Goal: Task Accomplishment & Management: Manage account settings

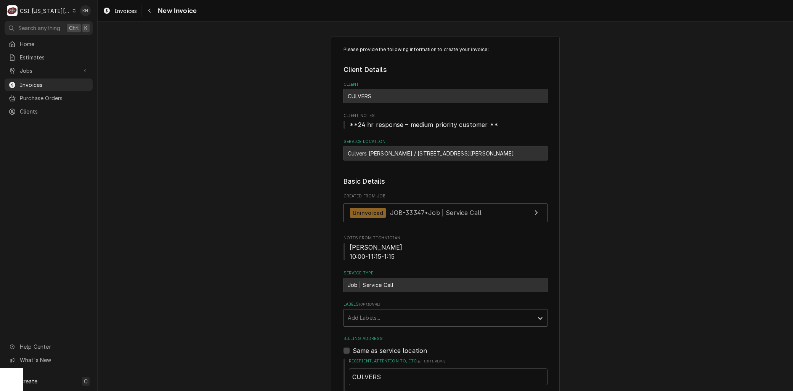
click at [51, 13] on div "CSI Kansas City" at bounding box center [45, 11] width 50 height 8
click at [90, 40] on div "CSI St. [PERSON_NAME]" at bounding box center [130, 42] width 111 height 8
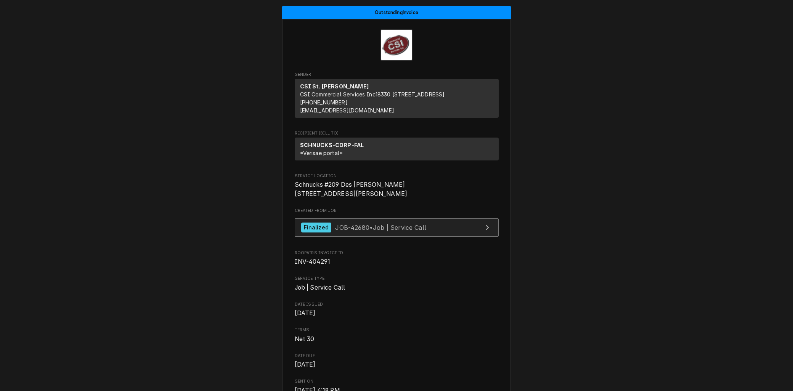
click at [351, 231] on span "JOB-42680 • Job | Service Call" at bounding box center [380, 227] width 91 height 8
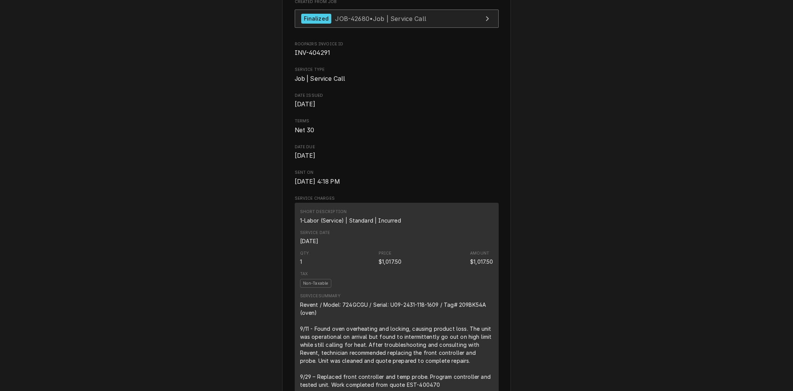
scroll to position [169, 0]
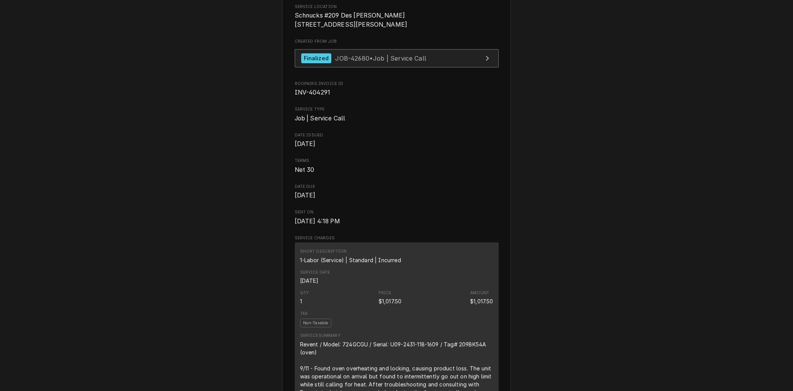
click at [348, 62] on span "JOB-42680 • Job | Service Call" at bounding box center [380, 58] width 91 height 8
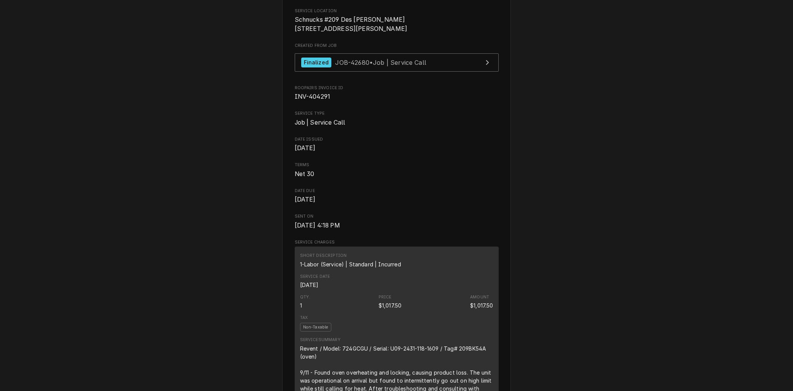
scroll to position [81, 0]
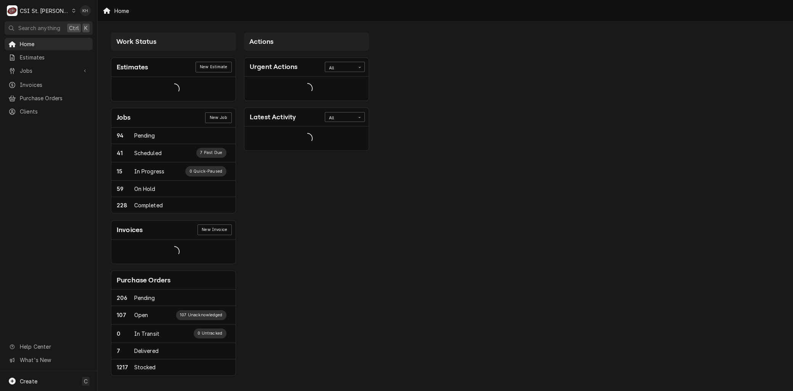
click at [49, 54] on span "Estimates" at bounding box center [54, 57] width 69 height 8
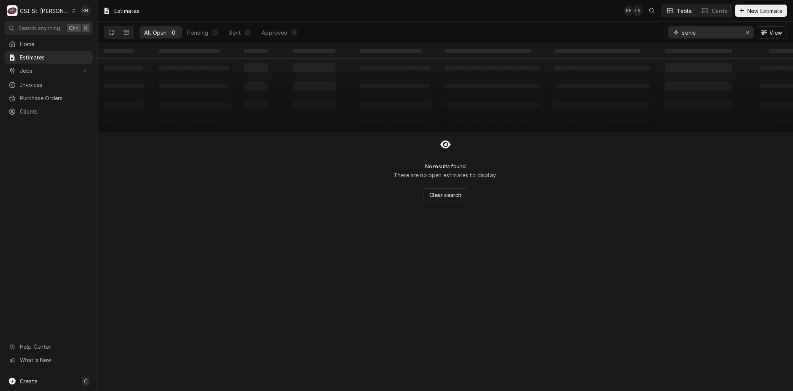
drag, startPoint x: 705, startPoint y: 31, endPoint x: 625, endPoint y: 27, distance: 80.2
click at [625, 27] on div "All Open 0 Pending 0 Sent 0 Approved 0 sonic View" at bounding box center [445, 32] width 683 height 21
click at [128, 33] on icon "Dynamic Content Wrapper" at bounding box center [126, 32] width 5 height 5
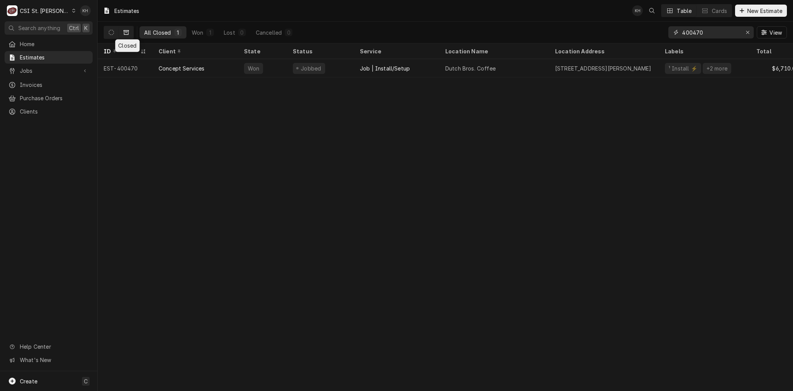
click at [712, 32] on input "400470" at bounding box center [710, 32] width 57 height 12
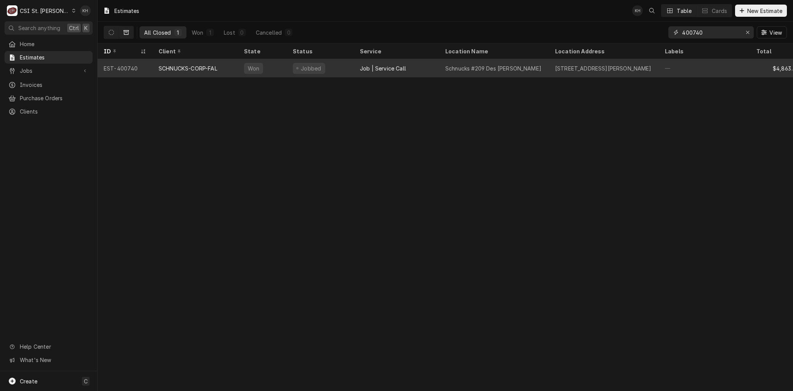
type input "400740"
click at [204, 64] on div "SCHNUCKS-CORP-FAL" at bounding box center [188, 68] width 59 height 8
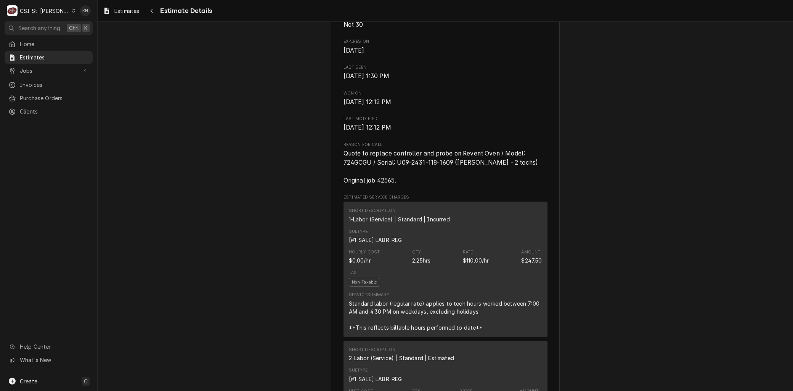
scroll to position [254, 0]
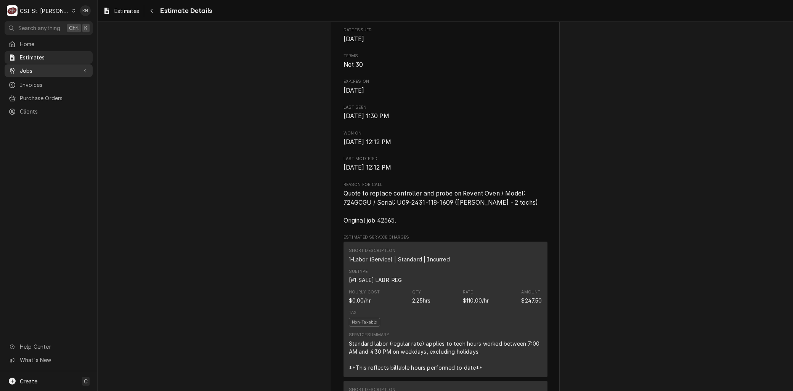
click at [42, 67] on span "Jobs" at bounding box center [49, 71] width 58 height 8
click at [40, 82] on span "Jobs" at bounding box center [54, 84] width 69 height 8
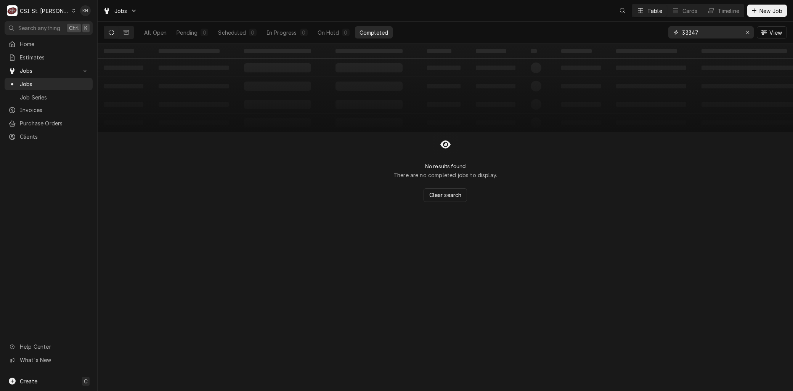
drag, startPoint x: 625, startPoint y: 28, endPoint x: 552, endPoint y: 25, distance: 72.9
click at [563, 25] on div "All Open Pending 0 Scheduled 0 In Progress 0 On Hold 0 Completed 33347 View" at bounding box center [445, 32] width 683 height 21
click at [121, 32] on button "Dynamic Content Wrapper" at bounding box center [126, 32] width 14 height 12
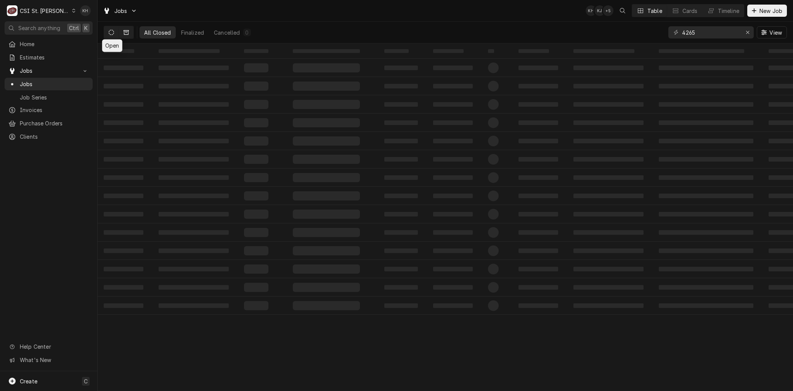
click at [111, 30] on icon "Dynamic Content Wrapper" at bounding box center [111, 32] width 5 height 5
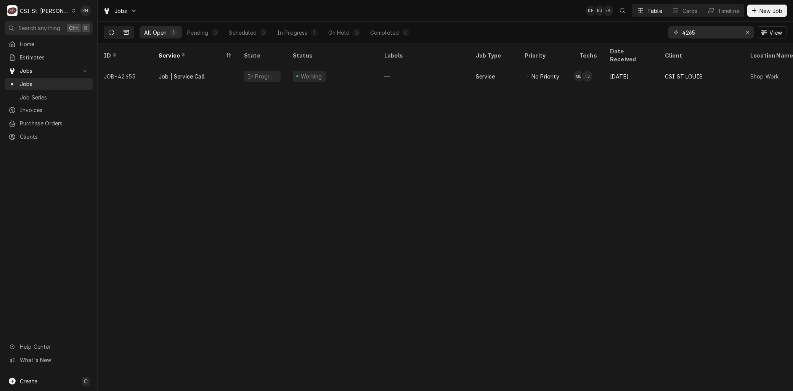
click at [126, 30] on icon "Dynamic Content Wrapper" at bounding box center [126, 32] width 5 height 5
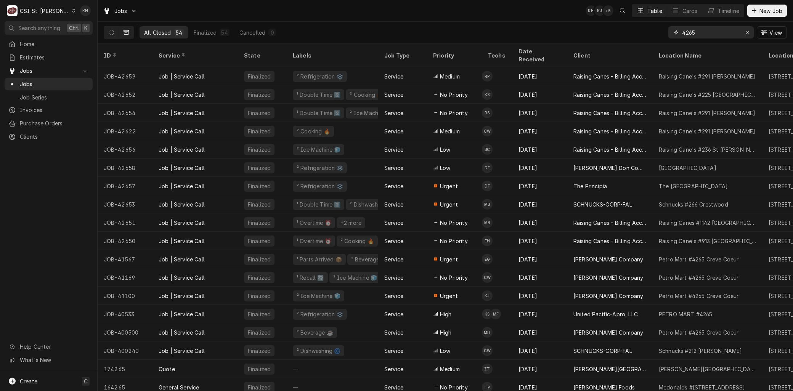
click at [707, 32] on input "4265" at bounding box center [710, 32] width 57 height 12
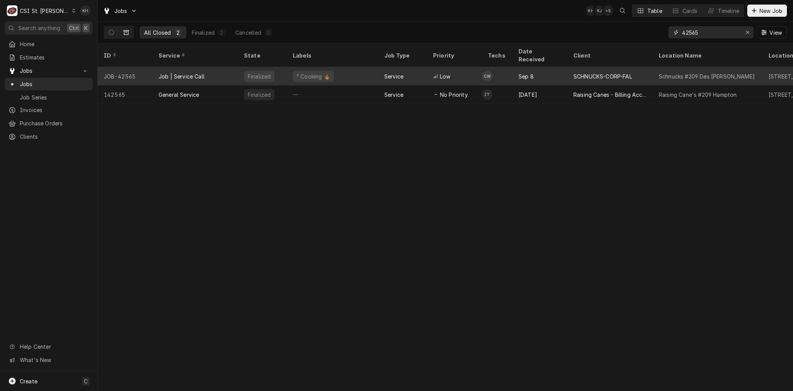
type input "42565"
click at [200, 72] on div "Job | Service Call" at bounding box center [182, 76] width 46 height 8
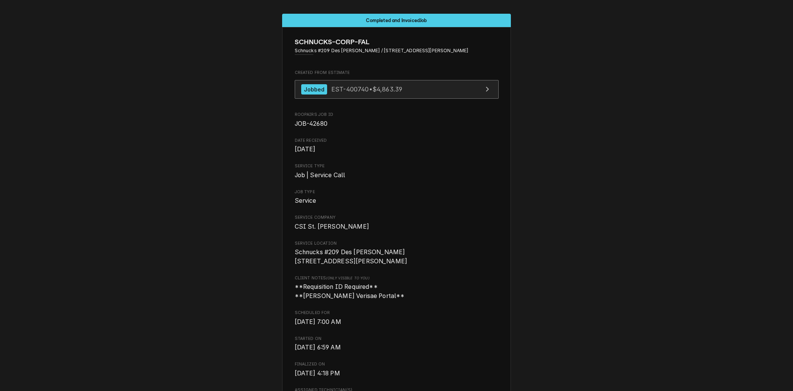
click at [346, 89] on span "EST-400740 • $4,863.39" at bounding box center [366, 89] width 71 height 8
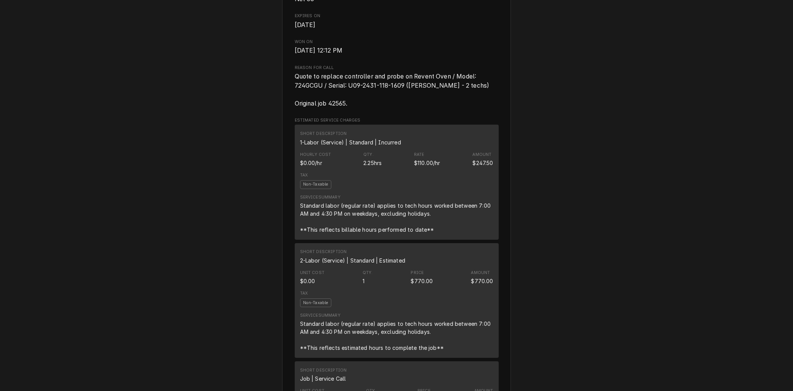
scroll to position [296, 0]
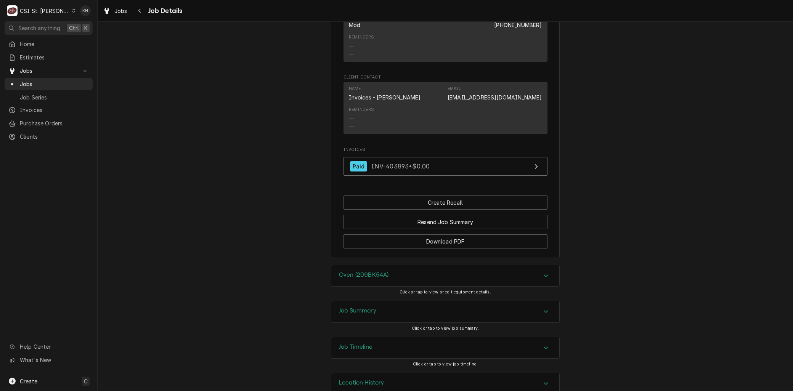
scroll to position [756, 0]
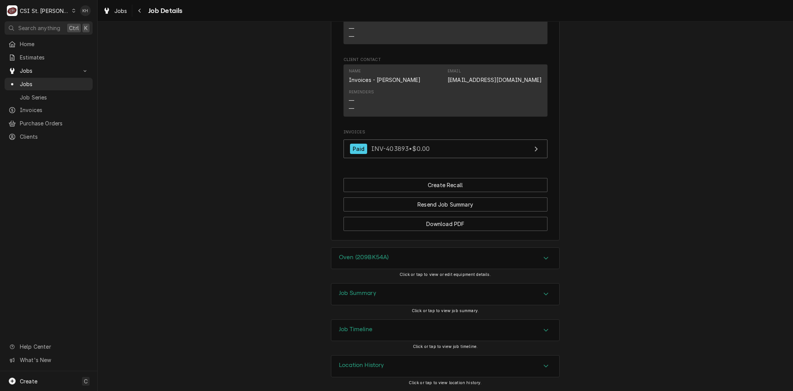
click at [352, 325] on div "Job Timeline" at bounding box center [445, 330] width 228 height 21
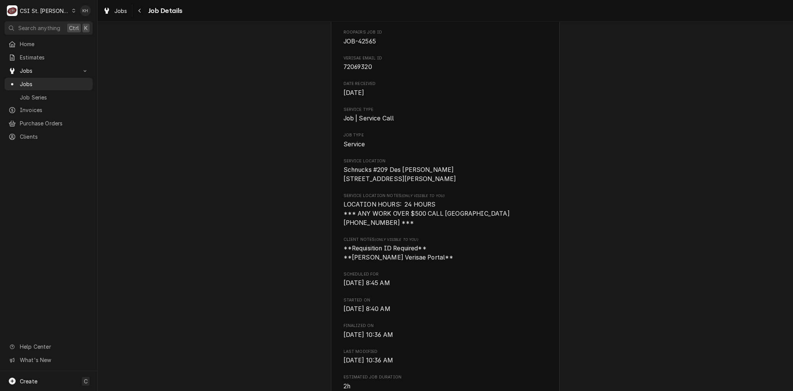
scroll to position [0, 0]
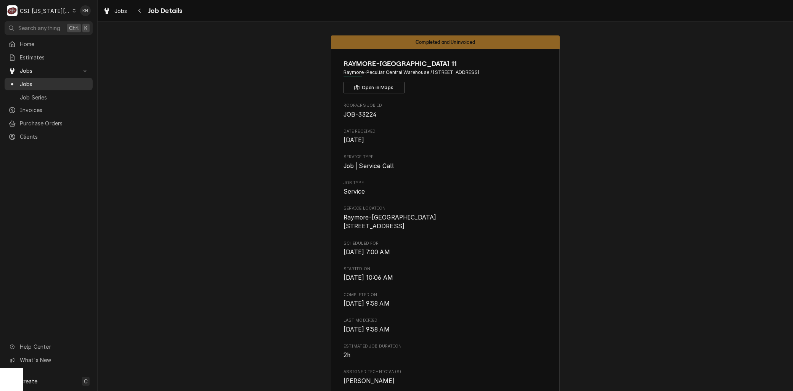
scroll to position [593, 0]
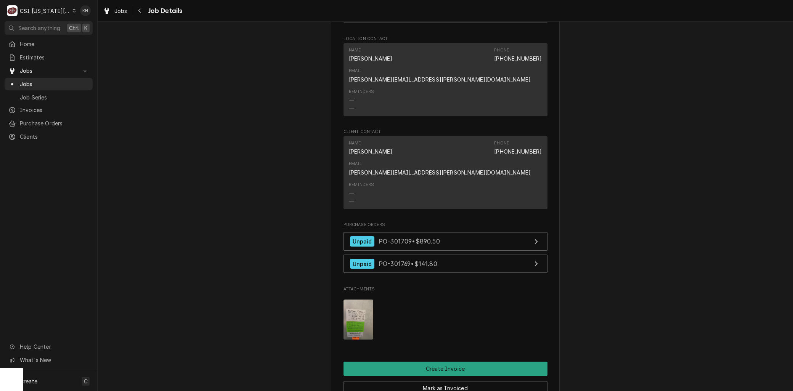
click at [40, 12] on div "CSI [US_STATE][GEOGRAPHIC_DATA]" at bounding box center [45, 11] width 50 height 8
click at [90, 45] on div "CSI St. [PERSON_NAME]" at bounding box center [131, 42] width 116 height 10
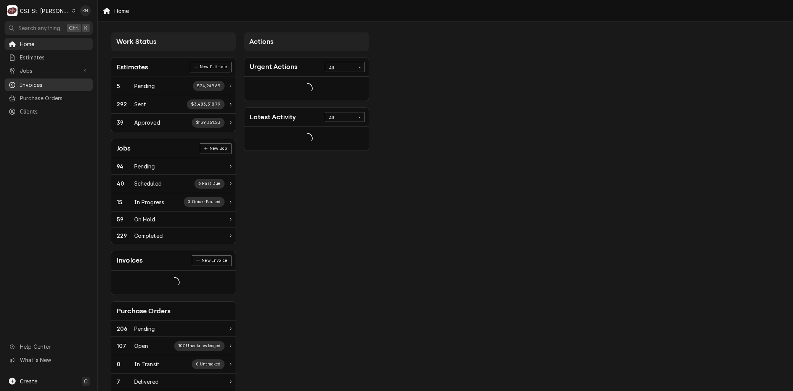
click at [44, 80] on div "Invoices" at bounding box center [48, 85] width 85 height 10
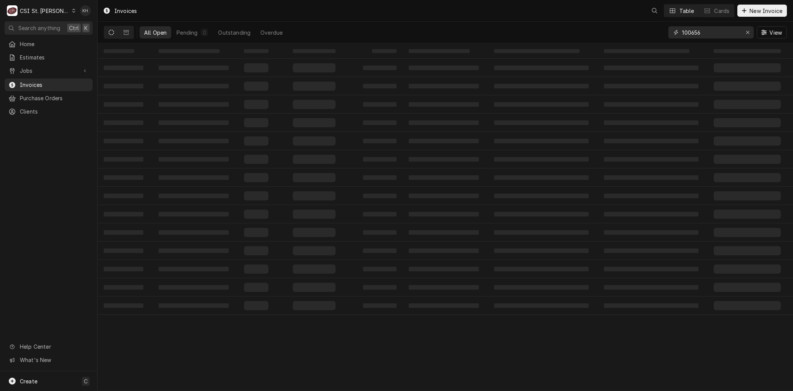
drag, startPoint x: 715, startPoint y: 31, endPoint x: 549, endPoint y: 31, distance: 165.9
click at [549, 31] on div "All Open Pending 0 Outstanding Overdue 100656 View" at bounding box center [445, 32] width 683 height 21
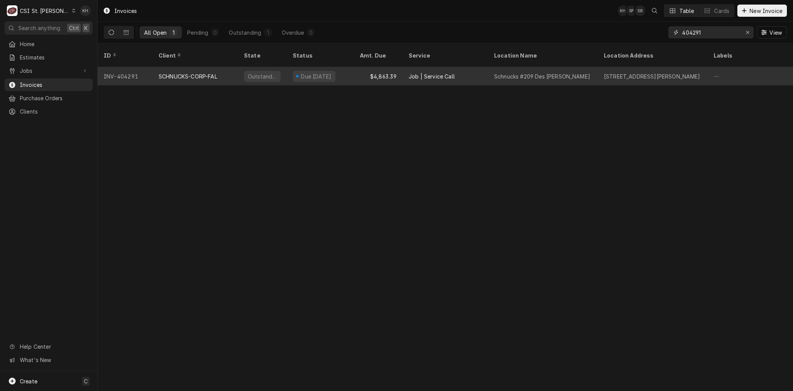
type input "404291"
click at [210, 71] on div "SCHNUCKS-CORP-FAL" at bounding box center [195, 76] width 85 height 18
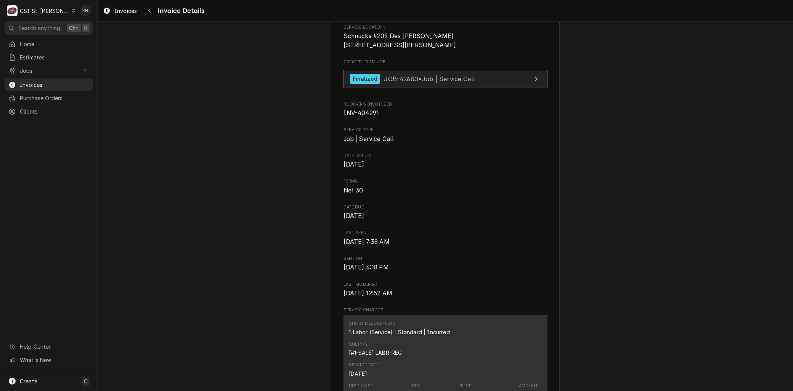
scroll to position [127, 0]
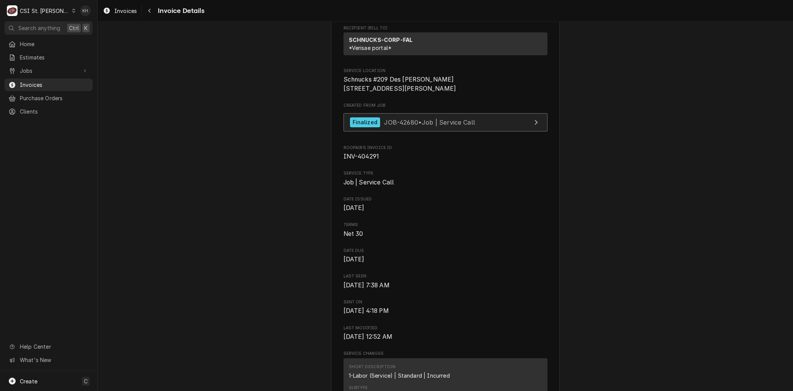
click at [408, 126] on span "JOB-42680 • Job | Service Call" at bounding box center [429, 122] width 91 height 8
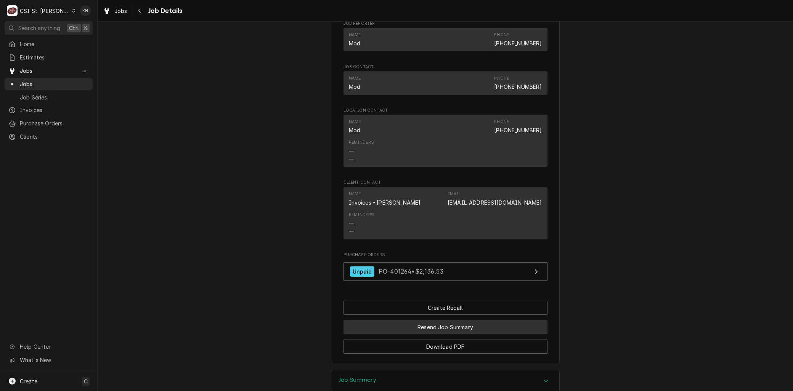
scroll to position [778, 0]
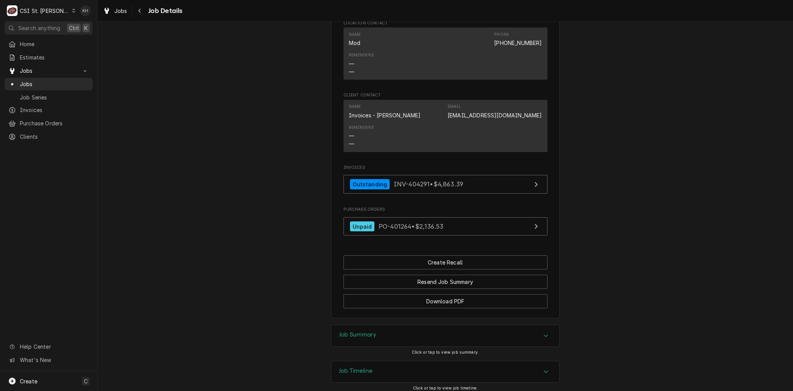
click at [381, 367] on div "Job Timeline" at bounding box center [445, 372] width 228 height 21
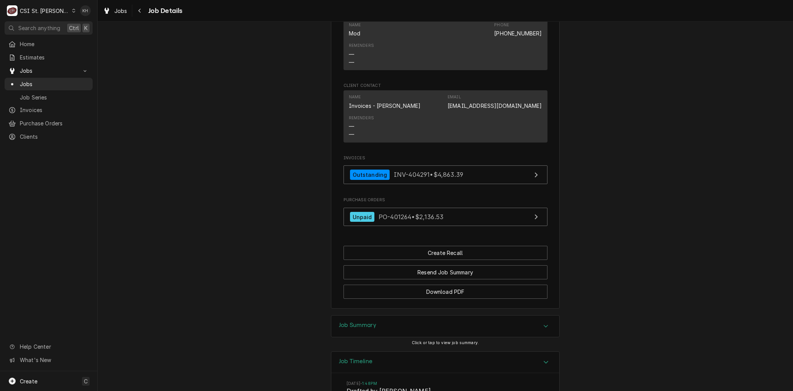
scroll to position [775, 0]
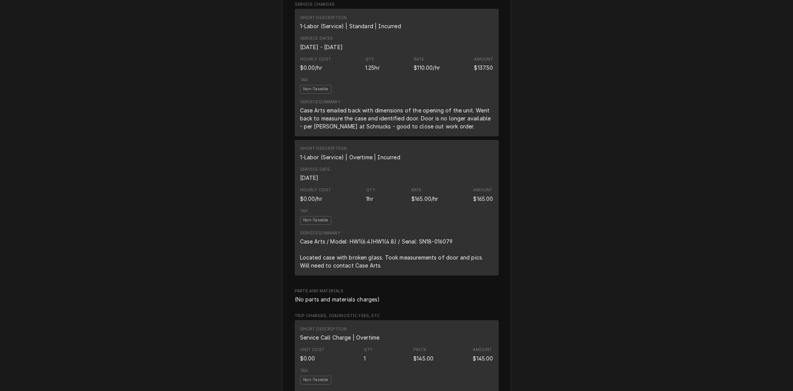
scroll to position [410, 0]
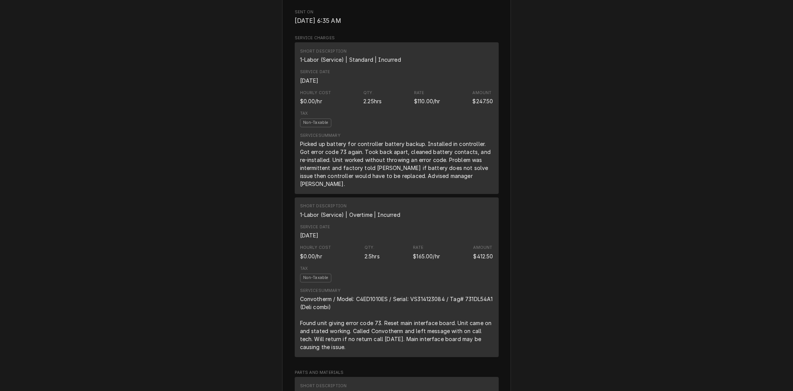
scroll to position [99, 0]
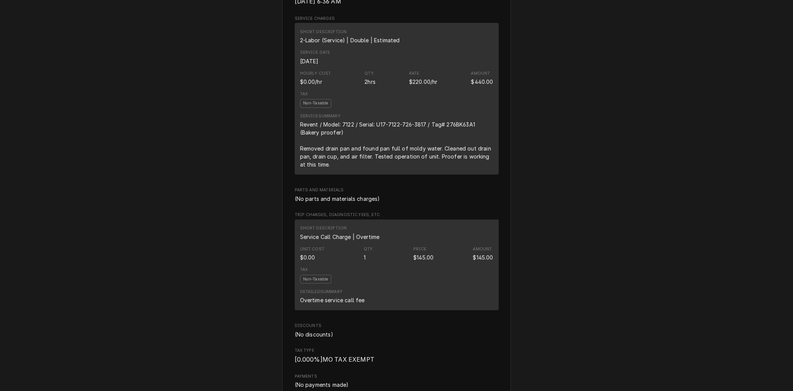
scroll to position [423, 0]
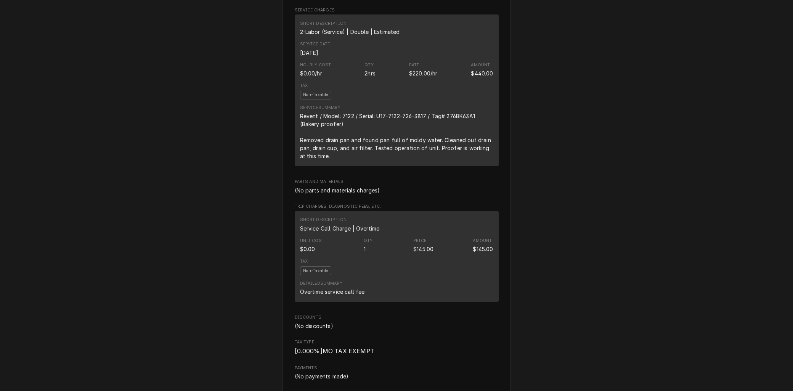
drag, startPoint x: 574, startPoint y: 300, endPoint x: 580, endPoint y: 296, distance: 7.4
click at [574, 300] on div "Outstanding Invoice Sender CSI St. Louis CSI Commercial Services Inc18330 [STRE…" at bounding box center [396, 233] width 793 height 1312
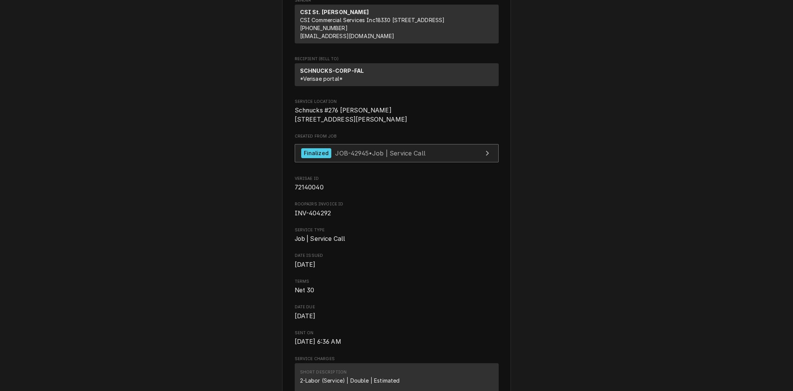
scroll to position [42, 0]
